Goal: Information Seeking & Learning: Learn about a topic

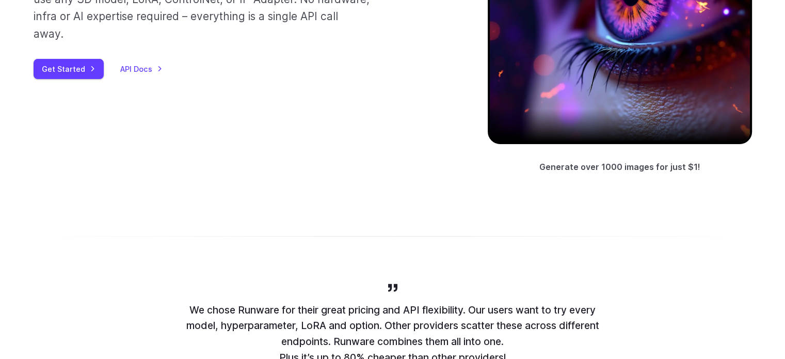
scroll to position [155, 0]
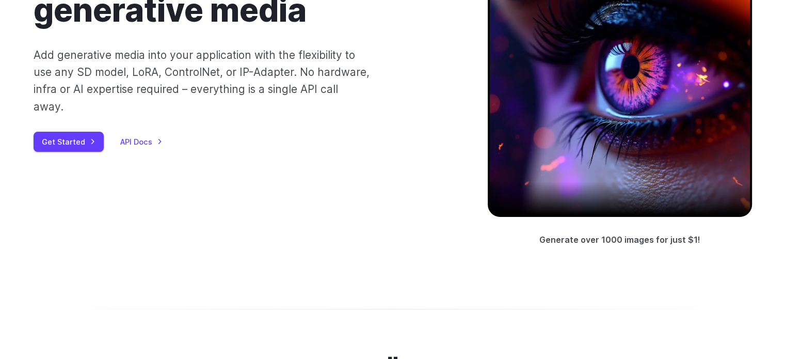
click at [422, 245] on div "The world’s fastest generative media Add generative media into your application…" at bounding box center [393, 100] width 718 height 294
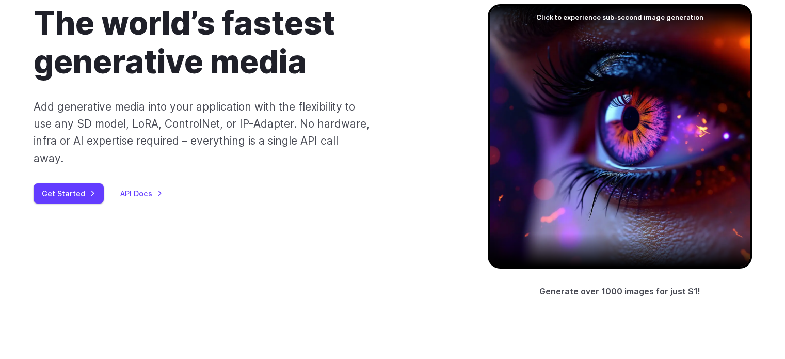
scroll to position [0, 0]
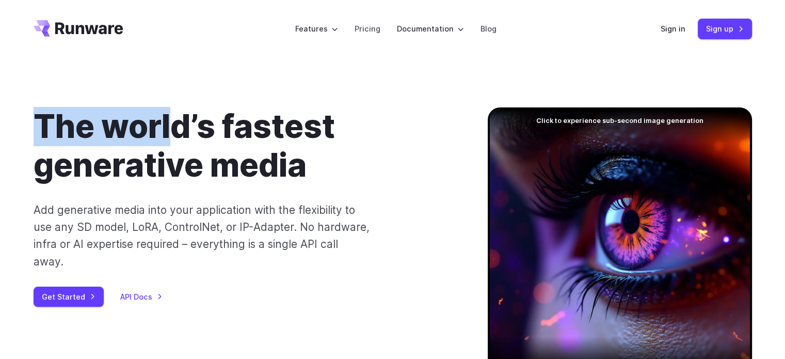
drag, startPoint x: 21, startPoint y: 22, endPoint x: 172, endPoint y: 65, distance: 157.1
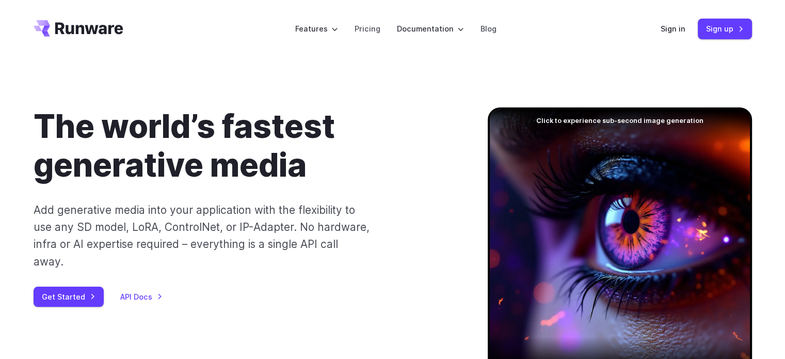
click at [218, 68] on div "The world’s fastest generative media Add generative media into your application…" at bounding box center [392, 254] width 785 height 393
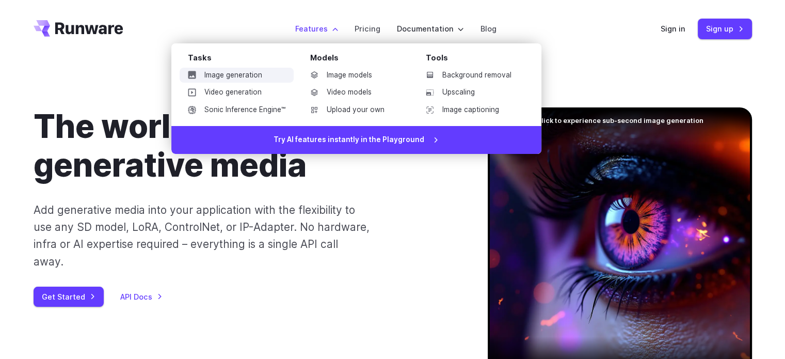
click at [242, 71] on link "Image generation" at bounding box center [237, 75] width 114 height 15
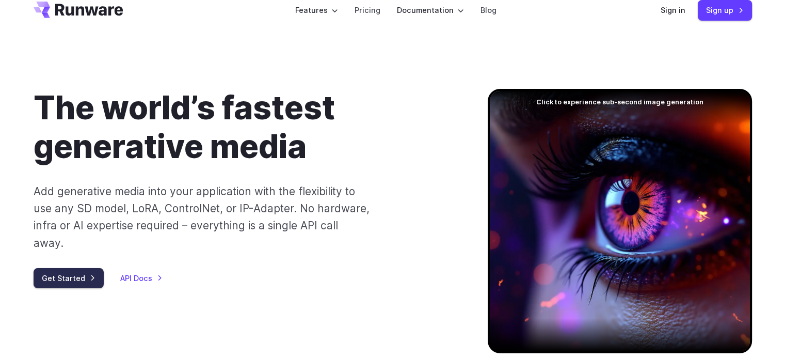
scroll to position [52, 0]
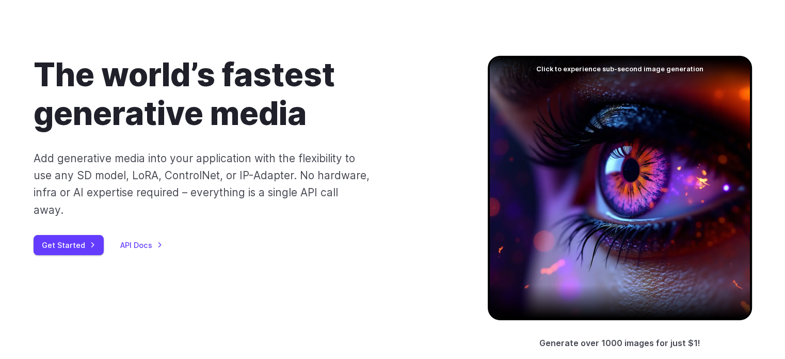
click at [84, 245] on div "The world’s fastest generative media Add generative media into your application…" at bounding box center [393, 203] width 718 height 294
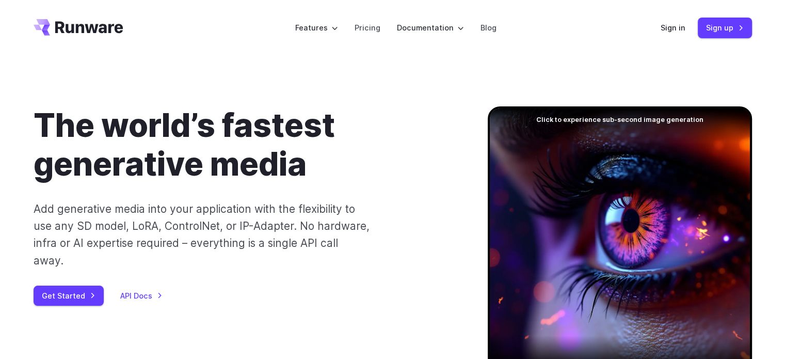
scroll to position [0, 0]
